Goal: Information Seeking & Learning: Compare options

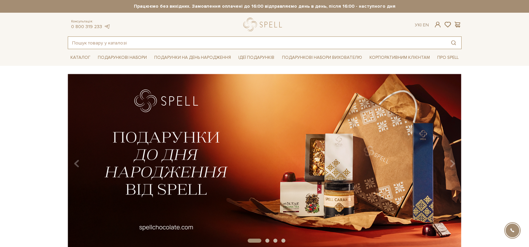
click at [143, 48] on input "text" at bounding box center [257, 43] width 378 height 12
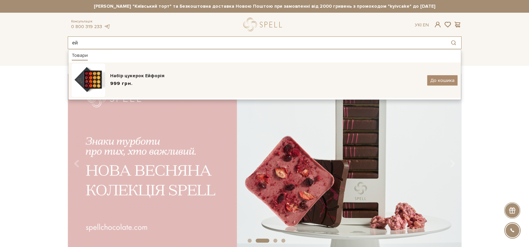
type input "ей"
click at [145, 81] on div "999 грн." at bounding box center [266, 83] width 312 height 7
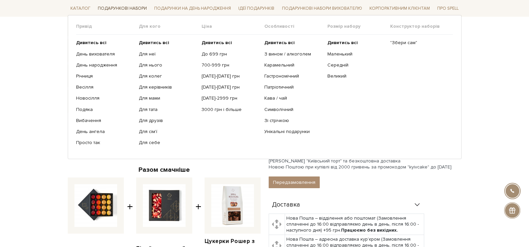
click at [124, 5] on link "Подарункові набори" at bounding box center [122, 8] width 54 height 10
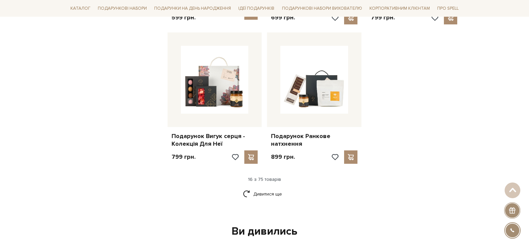
scroll to position [867, 0]
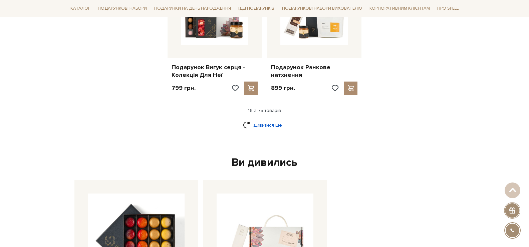
click at [266, 120] on link "Дивитися ще" at bounding box center [264, 125] width 43 height 12
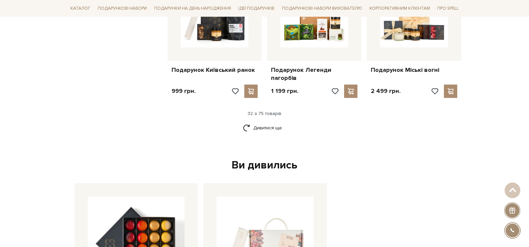
scroll to position [1568, 0]
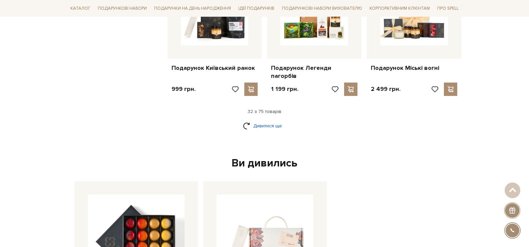
click at [274, 120] on link "Дивитися ще" at bounding box center [264, 126] width 43 height 12
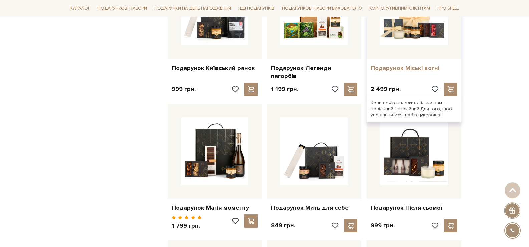
click at [424, 64] on link "Подарунок Міські вогні" at bounding box center [414, 68] width 86 height 8
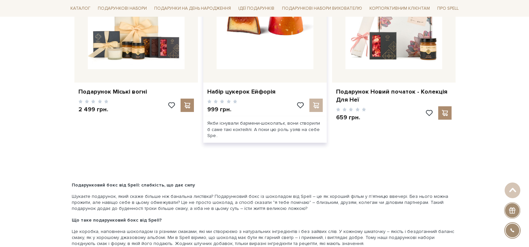
scroll to position [955, 0]
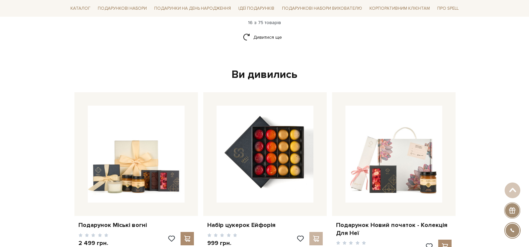
click at [267, 33] on link "Дивитися ще" at bounding box center [264, 37] width 43 height 12
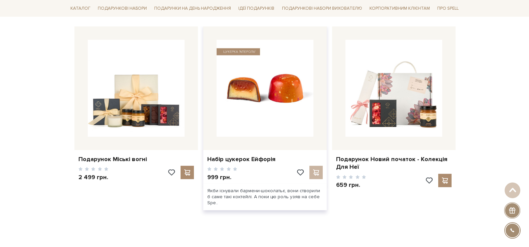
scroll to position [1589, 0]
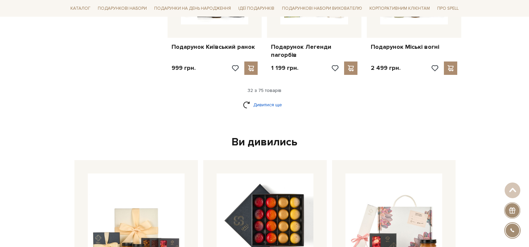
click at [265, 99] on link "Дивитися ще" at bounding box center [264, 105] width 43 height 12
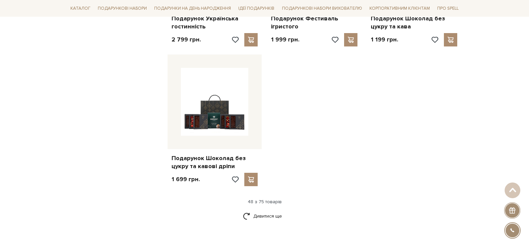
scroll to position [2456, 0]
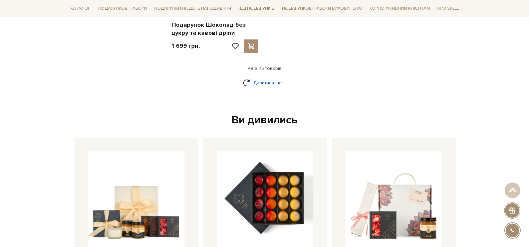
click at [271, 77] on link "Дивитися ще" at bounding box center [264, 83] width 43 height 12
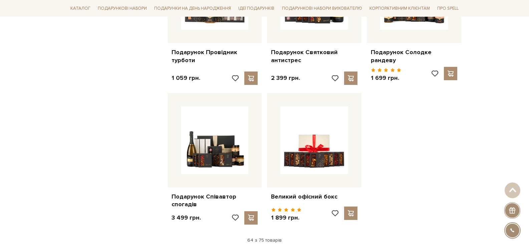
scroll to position [3023, 0]
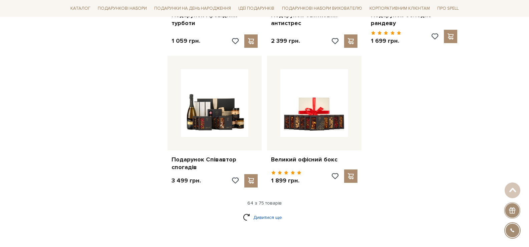
click at [280, 211] on link "Дивитися ще" at bounding box center [264, 217] width 43 height 12
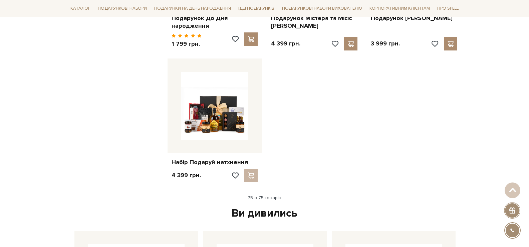
scroll to position [3524, 0]
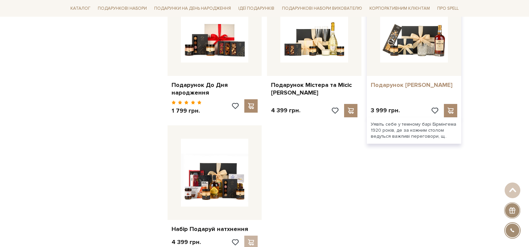
click at [401, 81] on link "Подарунок [PERSON_NAME]" at bounding box center [414, 85] width 86 height 8
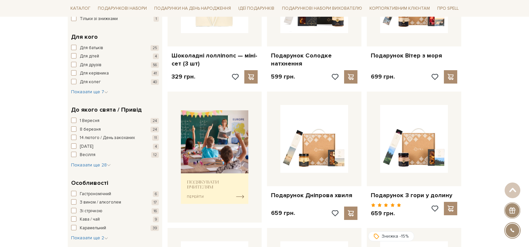
scroll to position [3, 0]
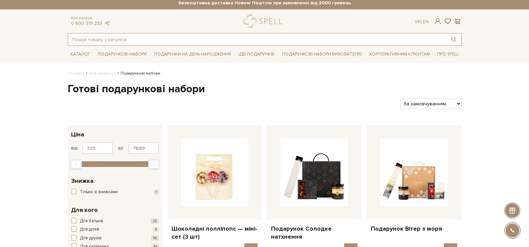
click at [210, 40] on input "text" at bounding box center [257, 39] width 378 height 12
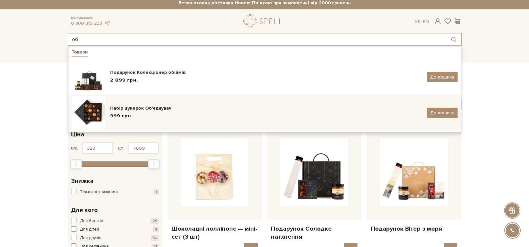
type input "об"
click at [152, 110] on div "Набір цукерок Об'єднувач" at bounding box center [266, 108] width 312 height 7
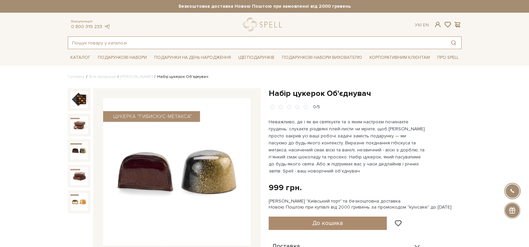
click at [112, 48] on input "text" at bounding box center [257, 43] width 378 height 12
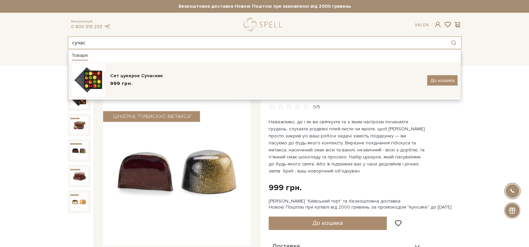
type input "сучас"
click at [110, 72] on div "Сет цукерок Сучасник 999 грн. До кошика" at bounding box center [265, 79] width 386 height 33
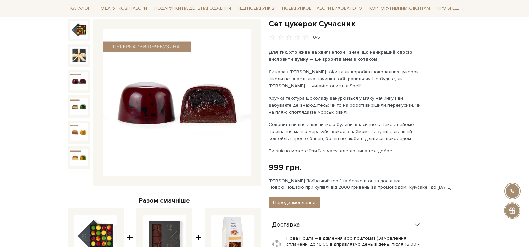
scroll to position [6, 0]
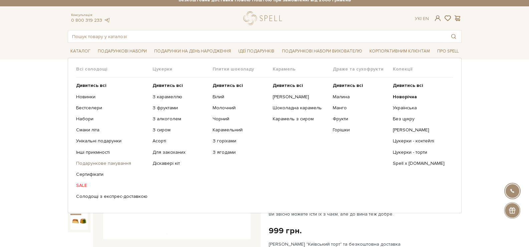
click at [114, 163] on link "Подарункове пакування" at bounding box center [111, 163] width 71 height 6
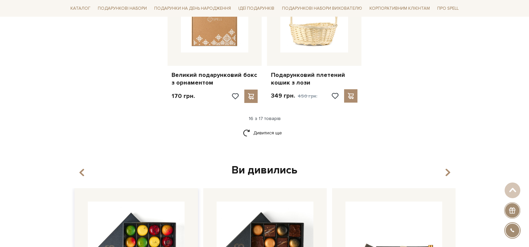
scroll to position [867, 0]
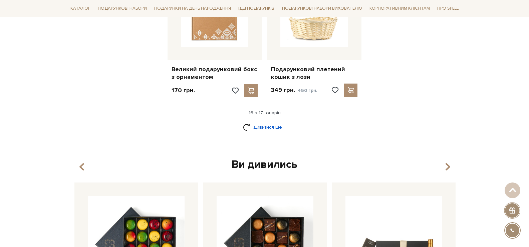
click at [252, 121] on link "Дивитися ще" at bounding box center [264, 127] width 43 height 12
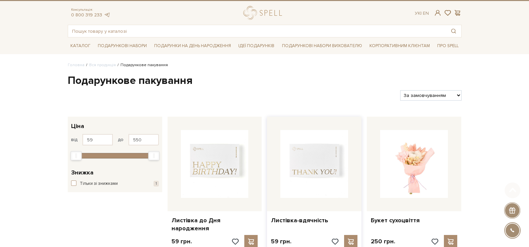
scroll to position [0, 0]
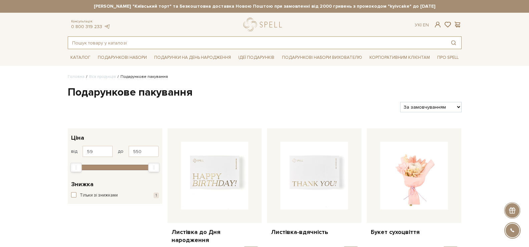
click at [102, 42] on input "text" at bounding box center [257, 43] width 378 height 12
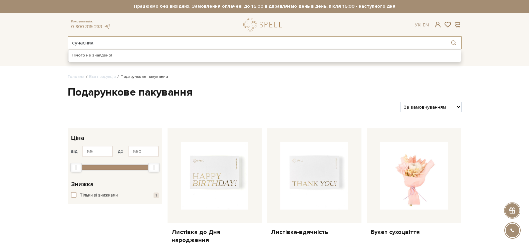
type input "сучасник"
click at [0, 0] on span "Для кого" at bounding box center [0, 0] width 0 height 0
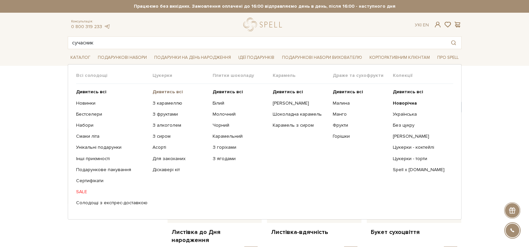
click at [162, 92] on b "Дивитись всі" at bounding box center [167, 92] width 30 height 6
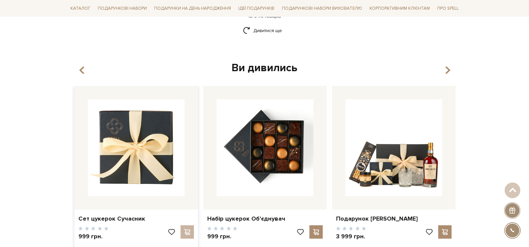
scroll to position [1001, 0]
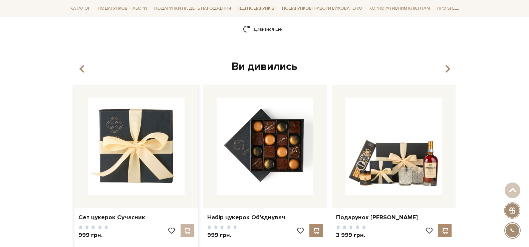
click at [150, 165] on img at bounding box center [136, 146] width 97 height 97
